Goal: Transaction & Acquisition: Purchase product/service

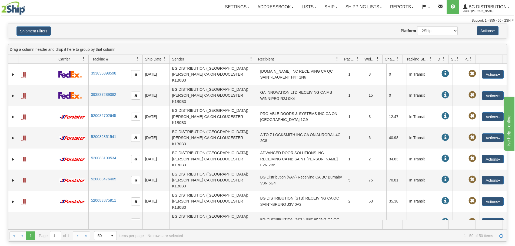
scroll to position [364, 0]
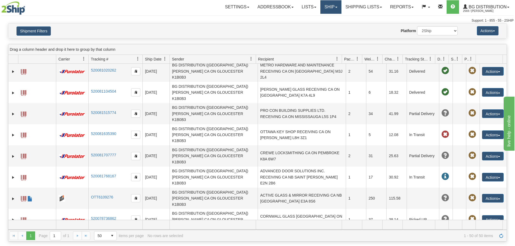
click at [327, 9] on link "Ship" at bounding box center [331, 7] width 21 height 14
click at [324, 17] on link "Ship Screen" at bounding box center [320, 18] width 43 height 7
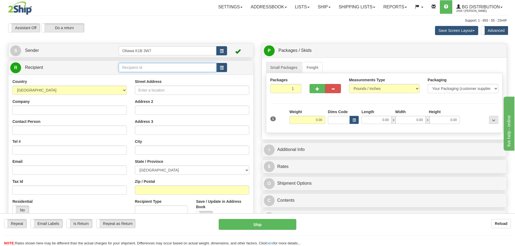
click at [173, 68] on input "text" at bounding box center [168, 67] width 98 height 9
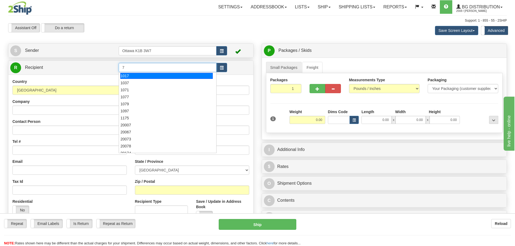
type input "7"
click at [196, 18] on div "Support: 1 - 855 - 55 - 2SHIP" at bounding box center [257, 20] width 499 height 5
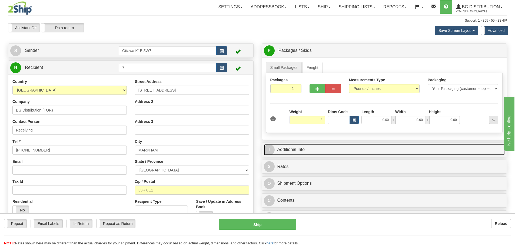
type input "2.00"
click at [350, 153] on link "I Additional Info" at bounding box center [384, 149] width 241 height 11
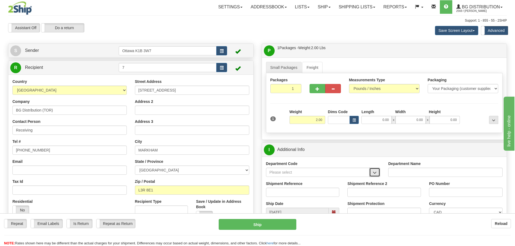
click at [376, 175] on span "button" at bounding box center [375, 173] width 4 height 4
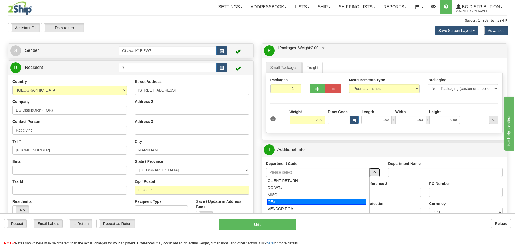
click at [310, 201] on div "OE#" at bounding box center [317, 202] width 98 height 6
type input "OE#"
type input "ORDERS"
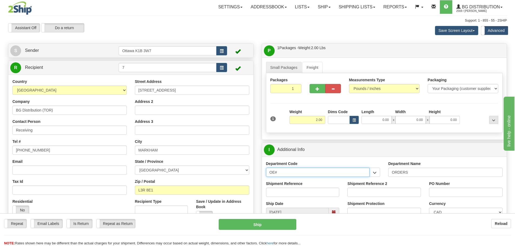
drag, startPoint x: 321, startPoint y: 174, endPoint x: 218, endPoint y: 185, distance: 103.9
click at [223, 44] on div "Create a label for the return Create Pickup Without Label S Sender" at bounding box center [257, 44] width 507 height 0
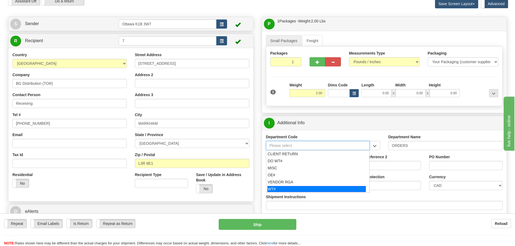
scroll to position [27, 0]
click at [287, 188] on div "WT#" at bounding box center [317, 189] width 98 height 6
type input "WT#"
type input "WAREHOUSE TRANSFERS"
type input "WT#"
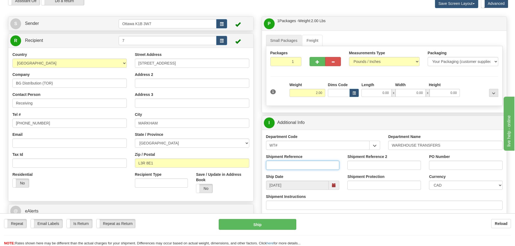
click at [284, 168] on input "Shipment Reference" at bounding box center [303, 165] width 74 height 9
paste input "167325-00"
type input "167325-00"
drag, startPoint x: 458, startPoint y: 175, endPoint x: 456, endPoint y: 170, distance: 4.9
click at [458, 175] on div "Currency CAD USD EUR ZAR RON ANG ARN AUD AUS AWG BBD BFR BGN BHD BMD BND BRC BR…" at bounding box center [466, 182] width 74 height 16
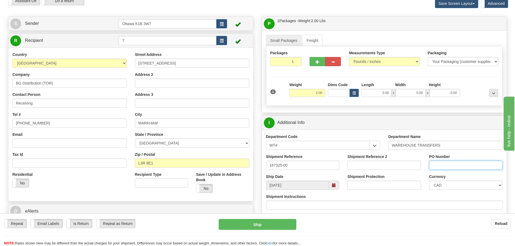
click at [455, 168] on input "PO Number" at bounding box center [466, 165] width 74 height 9
type input "N/A"
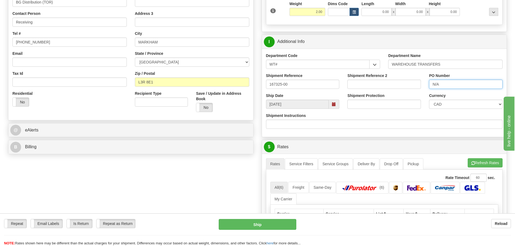
scroll to position [162, 0]
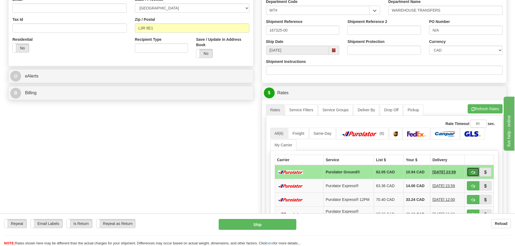
click at [471, 172] on button "button" at bounding box center [473, 172] width 12 height 9
type input "260"
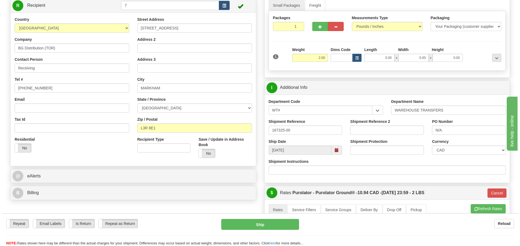
scroll to position [54, 0]
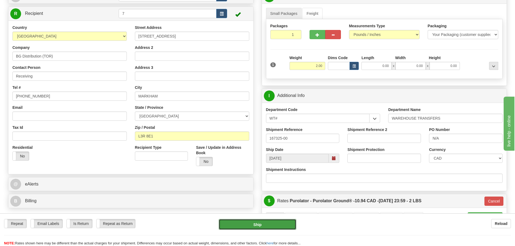
click at [292, 229] on button "Ship" at bounding box center [258, 224] width 78 height 11
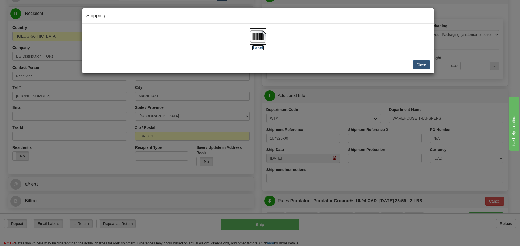
click at [253, 49] on label "[Label]" at bounding box center [258, 47] width 12 height 5
click at [421, 61] on button "Close" at bounding box center [421, 64] width 17 height 9
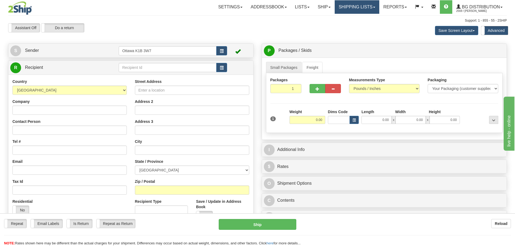
click at [358, 8] on link "Shipping lists" at bounding box center [357, 7] width 45 height 14
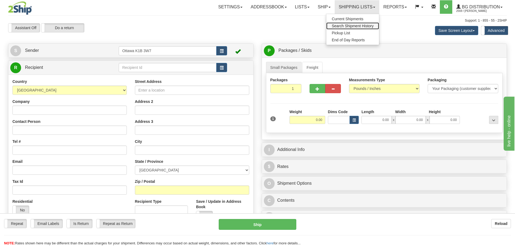
click at [351, 25] on span "Search Shipment History" at bounding box center [353, 26] width 42 height 4
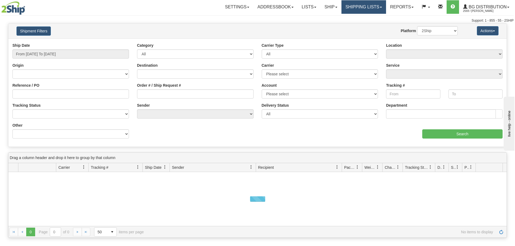
click at [365, 8] on link "Shipping lists" at bounding box center [364, 7] width 45 height 14
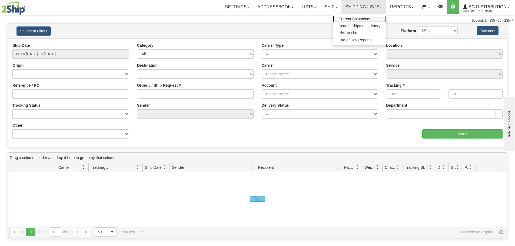
click at [360, 17] on span "Current Shipments" at bounding box center [355, 19] width 32 height 4
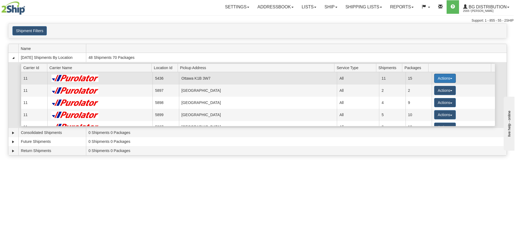
click at [436, 78] on button "Actions" at bounding box center [446, 78] width 22 height 9
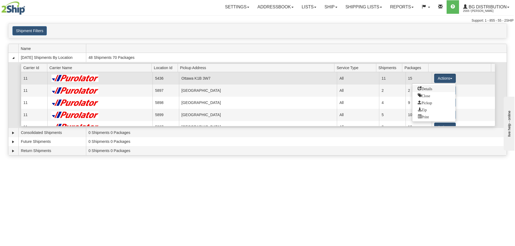
click at [436, 90] on link "Details" at bounding box center [434, 88] width 43 height 7
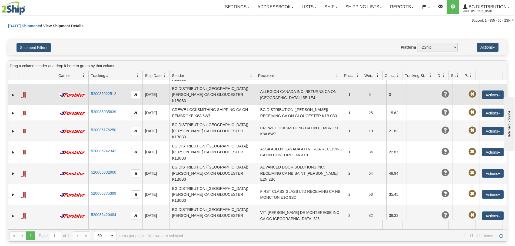
scroll to position [27, 0]
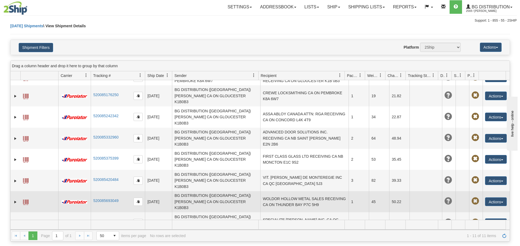
scroll to position [84, 0]
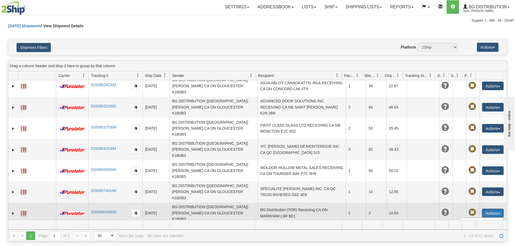
click at [466, 242] on span at bounding box center [468, 244] width 4 height 4
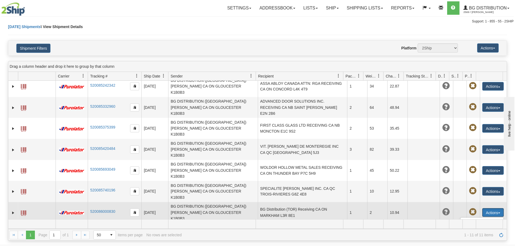
scroll to position [27, 0]
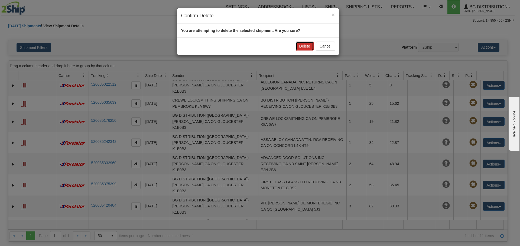
click at [301, 47] on button "Delete" at bounding box center [304, 46] width 18 height 9
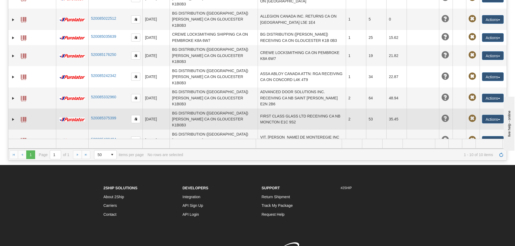
scroll to position [0, 0]
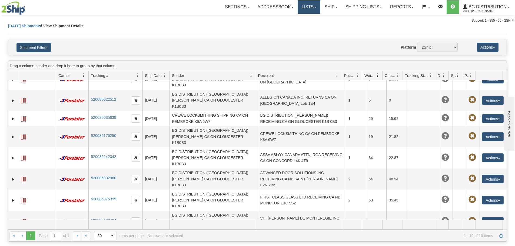
click at [307, 9] on link "Lists" at bounding box center [309, 7] width 23 height 14
click at [328, 12] on link "Ship" at bounding box center [331, 7] width 21 height 14
click at [322, 19] on span "Ship Screen" at bounding box center [314, 19] width 21 height 4
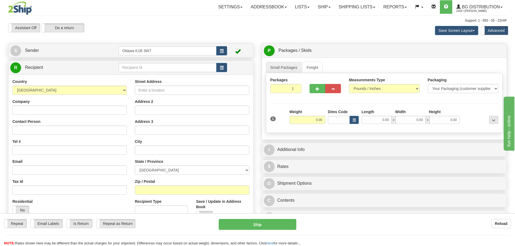
click at [155, 73] on td at bounding box center [173, 67] width 109 height 11
click at [154, 69] on input "text" at bounding box center [168, 67] width 98 height 9
type input "910471"
click at [108, 40] on div "Toggle navigation Settings Shipping Preferences Fields Preferences New" at bounding box center [257, 156] width 515 height 313
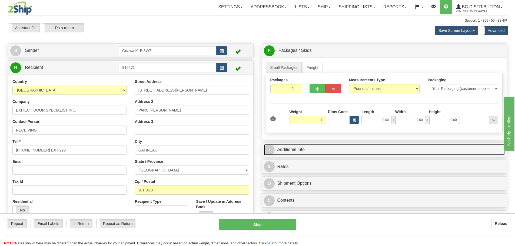
type input "1.00"
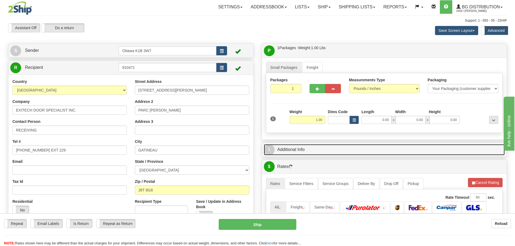
click at [418, 150] on link "I Additional Info" at bounding box center [384, 149] width 241 height 11
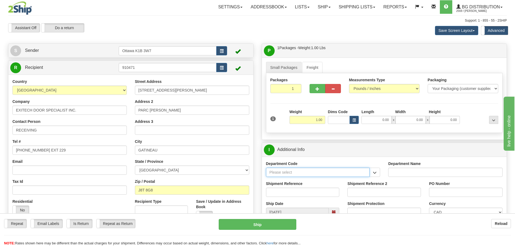
click at [369, 172] on input "Department Code" at bounding box center [318, 172] width 104 height 9
click at [381, 177] on div "Department Code" at bounding box center [323, 171] width 123 height 20
click at [377, 173] on span "button" at bounding box center [375, 173] width 4 height 4
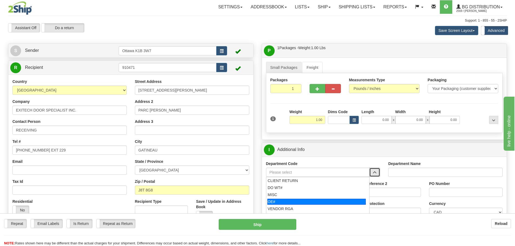
click at [322, 199] on div "OE#" at bounding box center [317, 202] width 98 height 6
type input "OE#"
type input "ORDERS"
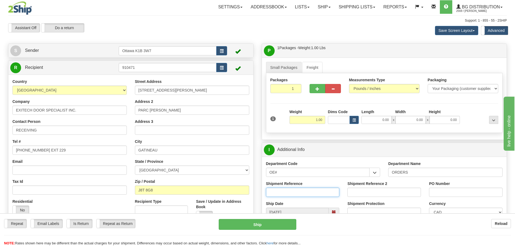
click at [317, 194] on input "Shipment Reference" at bounding box center [303, 192] width 74 height 9
type input "10205160-00"
click at [445, 195] on input "PO Number" at bounding box center [466, 192] width 74 height 9
type input "e"
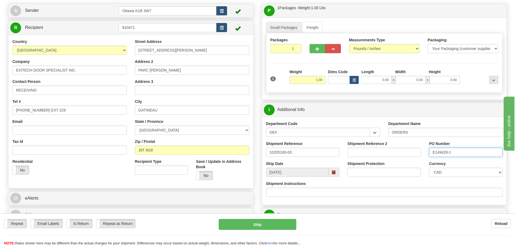
scroll to position [135, 0]
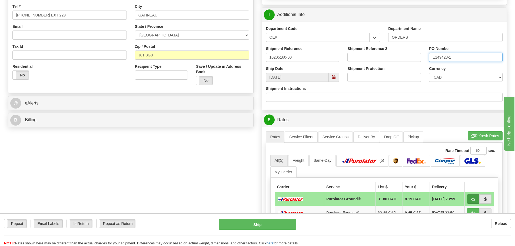
type input "E149428-1"
click at [475, 202] on button "button" at bounding box center [473, 199] width 12 height 9
type input "260"
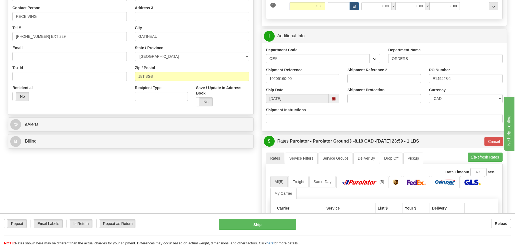
scroll to position [162, 0]
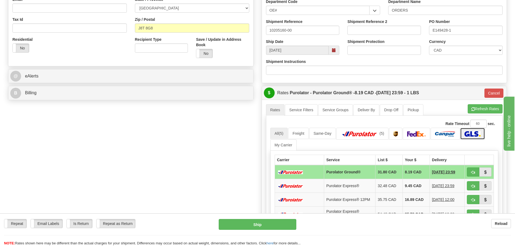
click at [470, 135] on img at bounding box center [473, 133] width 16 height 5
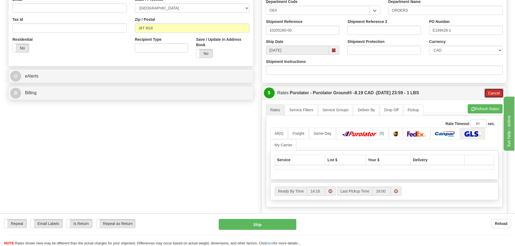
click at [488, 94] on button "Cancel" at bounding box center [494, 93] width 19 height 9
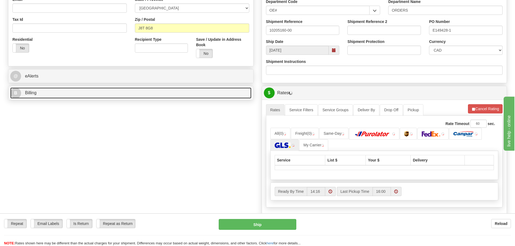
click at [47, 91] on link "B Billing" at bounding box center [130, 93] width 241 height 11
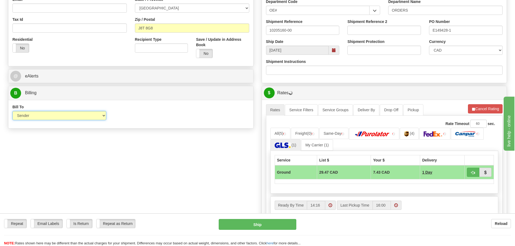
click at [64, 112] on select "Sender Recipient Third Party Collect" at bounding box center [59, 115] width 94 height 9
select select "2"
click at [12, 111] on select "Sender Recipient Third Party Collect" at bounding box center [59, 115] width 94 height 9
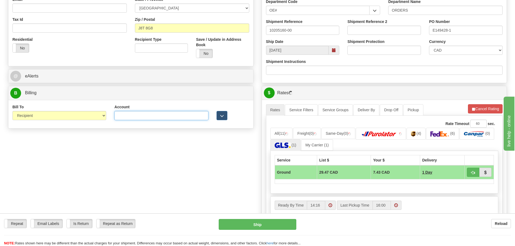
click at [138, 119] on input "Account" at bounding box center [161, 115] width 94 height 9
type input "472090"
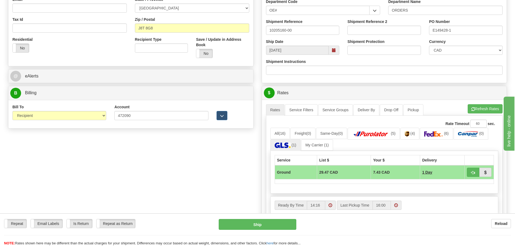
click at [199, 178] on div "Create a label for the return Create Pickup Without Label S" at bounding box center [257, 81] width 507 height 401
click at [483, 111] on button "Refresh Rates" at bounding box center [485, 108] width 35 height 9
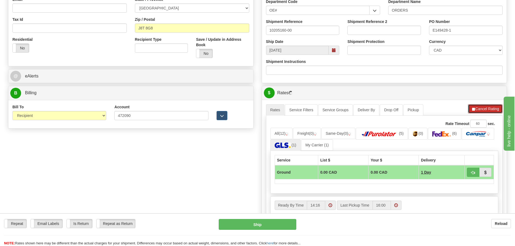
click at [478, 108] on button "Cancel Rating" at bounding box center [485, 108] width 35 height 9
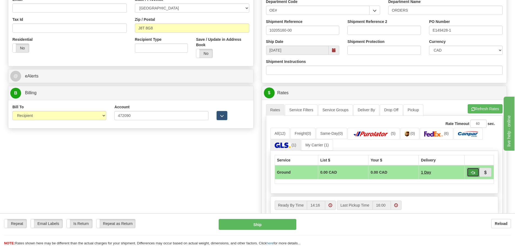
click at [470, 170] on button "button" at bounding box center [473, 172] width 12 height 9
type input "1"
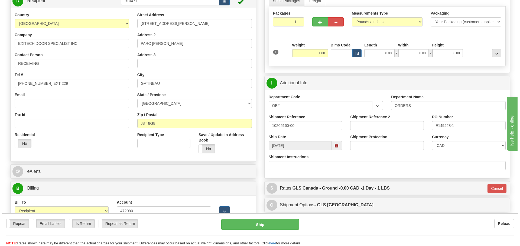
scroll to position [54, 0]
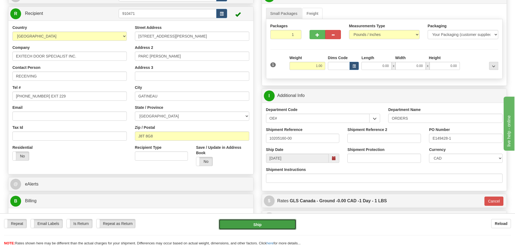
click at [275, 230] on button "Ship" at bounding box center [258, 224] width 78 height 11
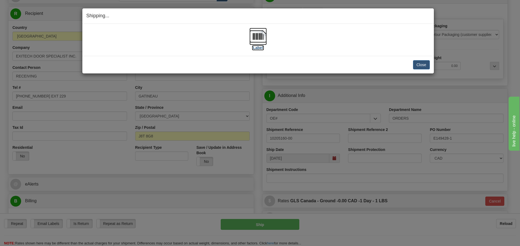
click at [261, 47] on label "[Label]" at bounding box center [258, 47] width 12 height 5
click at [425, 67] on button "Close" at bounding box center [421, 64] width 17 height 9
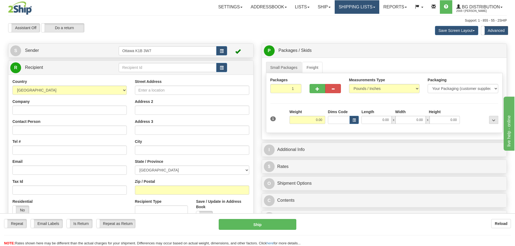
click at [353, 7] on link "Shipping lists" at bounding box center [357, 7] width 45 height 14
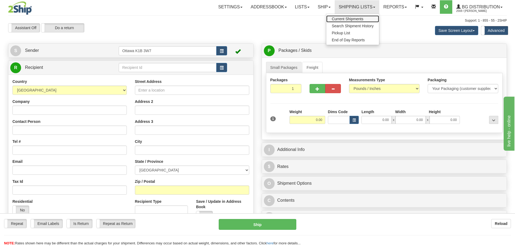
click at [347, 18] on span "Current Shipments" at bounding box center [348, 19] width 32 height 4
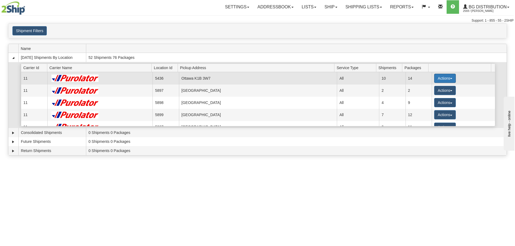
click at [442, 77] on button "Actions" at bounding box center [446, 78] width 22 height 9
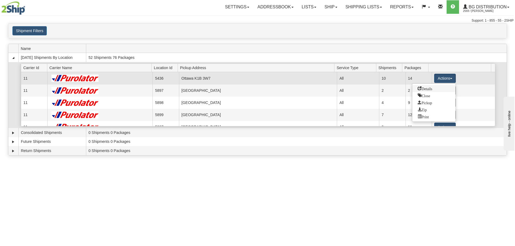
click at [438, 88] on link "Details" at bounding box center [434, 88] width 43 height 7
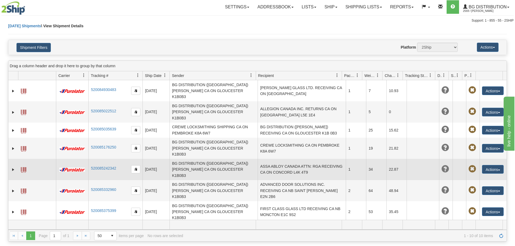
click at [293, 159] on td "ASSA ABLOY CANADA ATTN: RGA RECEIVING CA ON CONCORD L4K 4T9" at bounding box center [302, 169] width 88 height 21
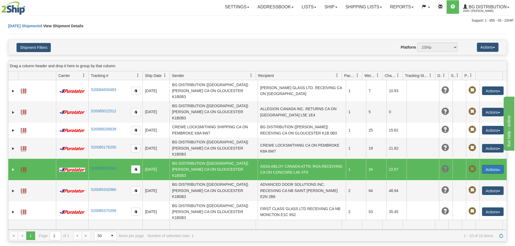
click at [488, 165] on button "Actions" at bounding box center [493, 169] width 22 height 9
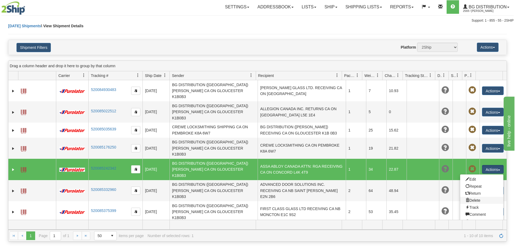
click at [475, 197] on link "Delete" at bounding box center [482, 200] width 43 height 7
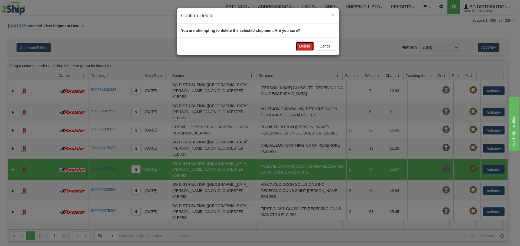
click at [301, 48] on button "Delete" at bounding box center [304, 46] width 18 height 9
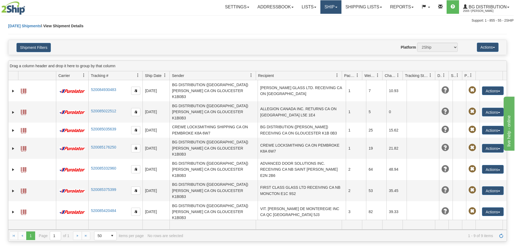
click at [336, 4] on link "Ship" at bounding box center [331, 7] width 21 height 14
click at [319, 21] on link "Ship Screen" at bounding box center [320, 18] width 43 height 7
